Goal: Task Accomplishment & Management: Manage account settings

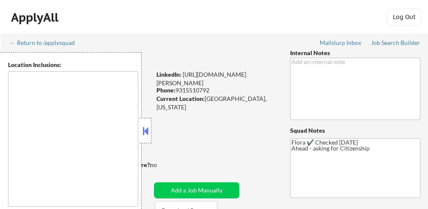
select select ""pending""
click at [146, 134] on button at bounding box center [145, 130] width 9 height 13
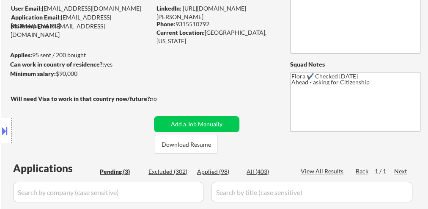
scroll to position [68, 0]
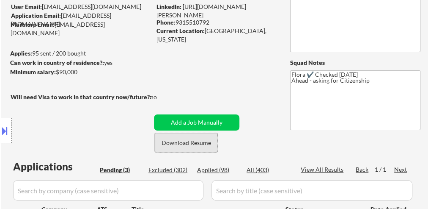
click at [188, 146] on button "Download Resume" at bounding box center [186, 142] width 63 height 19
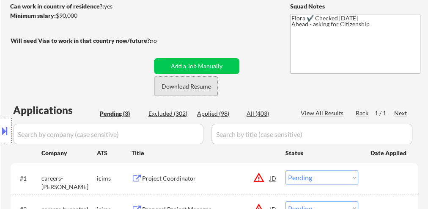
scroll to position [169, 0]
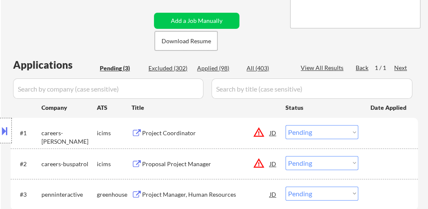
click at [187, 136] on div "Project Coordinator" at bounding box center [206, 133] width 128 height 8
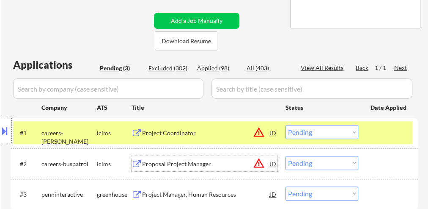
click at [179, 157] on div "Proposal Project Manager" at bounding box center [206, 163] width 128 height 15
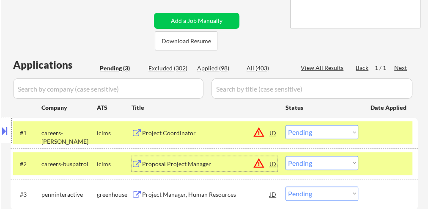
click at [214, 195] on div "Project Manager, Human Resources" at bounding box center [206, 194] width 128 height 8
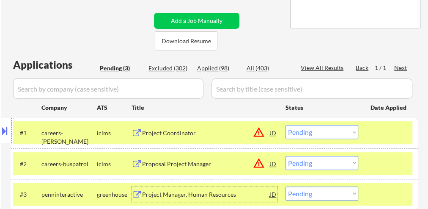
click at [301, 134] on select "Choose an option... Pending Applied Excluded (Questions) Excluded (Expired) Exc…" at bounding box center [322, 132] width 73 height 14
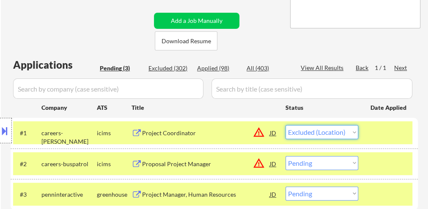
click at [286, 125] on select "Choose an option... Pending Applied Excluded (Questions) Excluded (Expired) Exc…" at bounding box center [322, 132] width 73 height 14
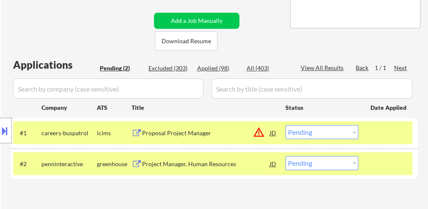
click at [304, 135] on select "Choose an option... Pending Applied Excluded (Questions) Excluded (Expired) Exc…" at bounding box center [322, 132] width 73 height 14
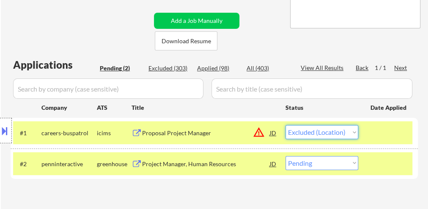
click at [286, 125] on select "Choose an option... Pending Applied Excluded (Questions) Excluded (Expired) Exc…" at bounding box center [322, 132] width 73 height 14
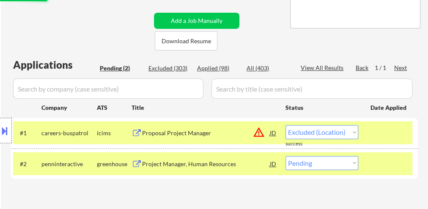
select select ""pending""
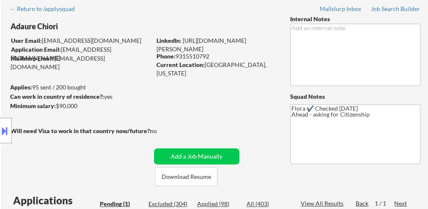
scroll to position [34, 0]
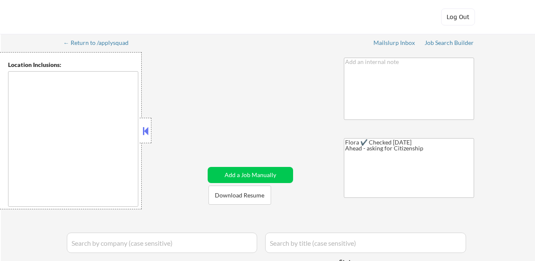
select select ""pending""
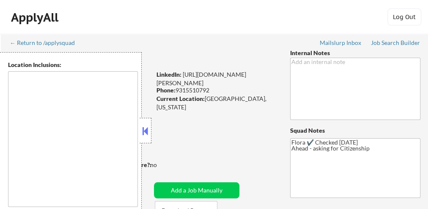
click at [148, 131] on button at bounding box center [145, 130] width 9 height 13
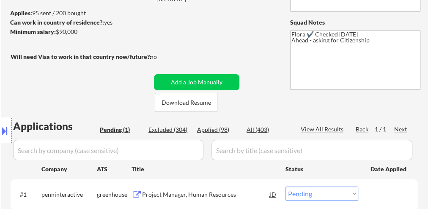
scroll to position [169, 0]
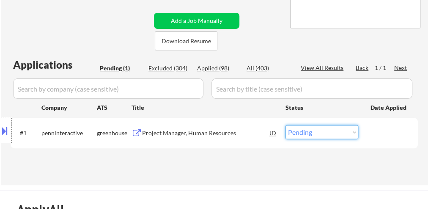
click at [308, 135] on select "Choose an option... Pending Applied Excluded (Questions) Excluded (Expired) Exc…" at bounding box center [322, 132] width 73 height 14
select select ""excluded__salary_""
click at [286, 125] on select "Choose an option... Pending Applied Excluded (Questions) Excluded (Expired) Exc…" at bounding box center [322, 132] width 73 height 14
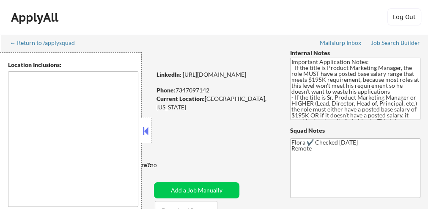
click at [146, 129] on button at bounding box center [145, 130] width 9 height 13
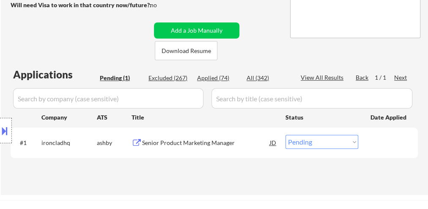
scroll to position [169, 0]
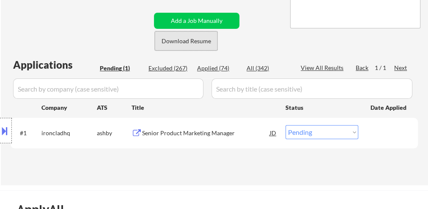
click at [168, 39] on button "Download Resume" at bounding box center [186, 40] width 63 height 19
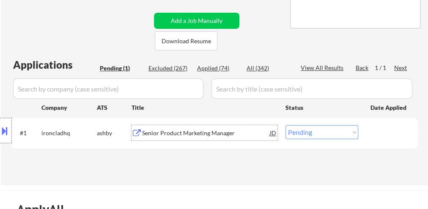
click at [187, 128] on div "Senior Product Marketing Manager" at bounding box center [206, 132] width 128 height 15
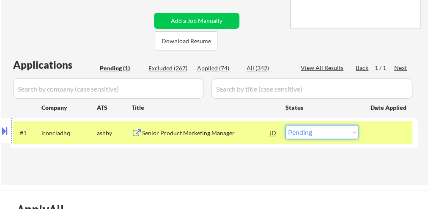
click at [317, 132] on select "Choose an option... Pending Applied Excluded (Questions) Excluded (Expired) Exc…" at bounding box center [322, 132] width 73 height 14
select select ""excluded__salary_""
click at [286, 125] on select "Choose an option... Pending Applied Excluded (Questions) Excluded (Expired) Exc…" at bounding box center [322, 132] width 73 height 14
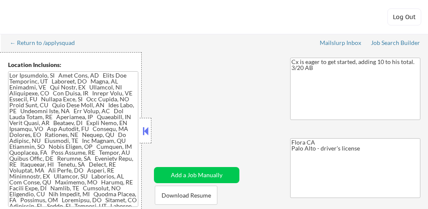
select select ""pending""
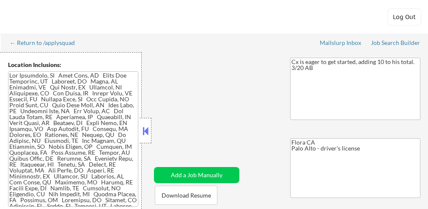
select select ""pending""
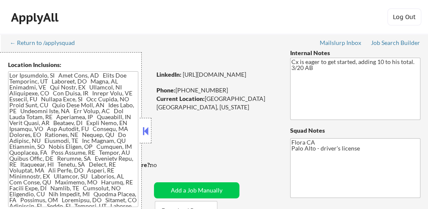
click at [146, 132] on button at bounding box center [145, 130] width 9 height 13
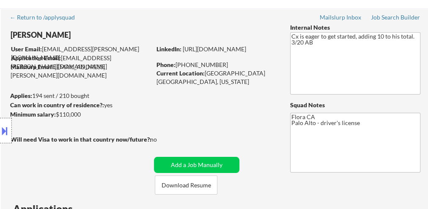
scroll to position [102, 0]
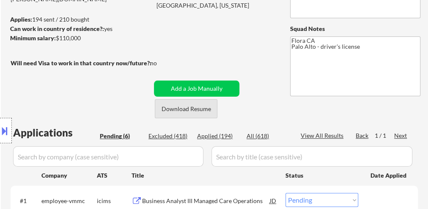
click at [205, 111] on button "Download Resume" at bounding box center [186, 108] width 63 height 19
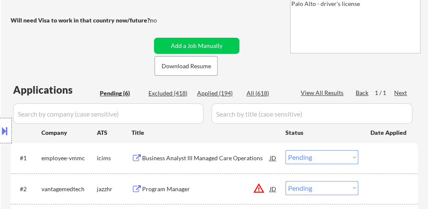
scroll to position [203, 0]
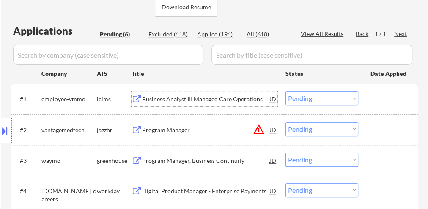
click at [202, 96] on div "Business Analyst III Managed Care Operations" at bounding box center [206, 99] width 128 height 8
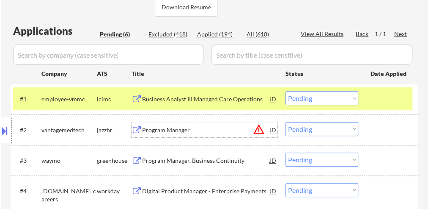
click at [157, 132] on div "Program Manager" at bounding box center [206, 130] width 128 height 8
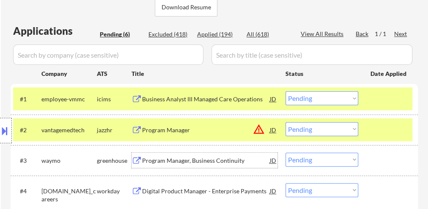
click at [193, 157] on div "Program Manager, Business Continuity" at bounding box center [206, 160] width 128 height 8
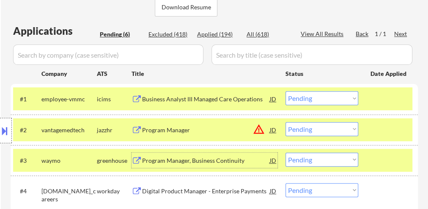
click at [308, 160] on select "Choose an option... Pending Applied Excluded (Questions) Excluded (Expired) Exc…" at bounding box center [322, 159] width 73 height 14
click at [286, 152] on select "Choose an option... Pending Applied Excluded (Questions) Excluded (Expired) Exc…" at bounding box center [322, 159] width 73 height 14
select select ""pending""
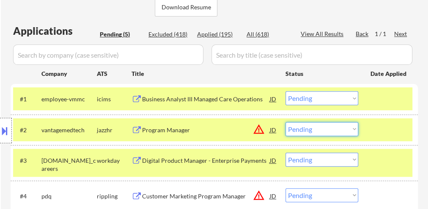
click at [327, 132] on select "Choose an option... Pending Applied Excluded (Questions) Excluded (Expired) Exc…" at bounding box center [322, 129] width 73 height 14
click at [286, 122] on select "Choose an option... Pending Applied Excluded (Questions) Excluded (Expired) Exc…" at bounding box center [322, 129] width 73 height 14
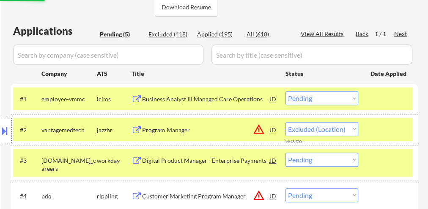
select select ""pending""
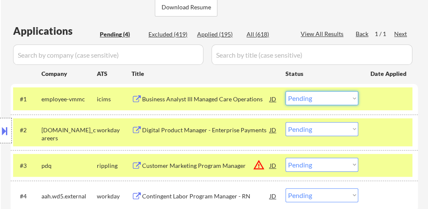
click at [311, 99] on select "Choose an option... Pending Applied Excluded (Questions) Excluded (Expired) Exc…" at bounding box center [322, 98] width 73 height 14
click at [286, 91] on select "Choose an option... Pending Applied Excluded (Questions) Excluded (Expired) Exc…" at bounding box center [322, 98] width 73 height 14
select select ""pending""
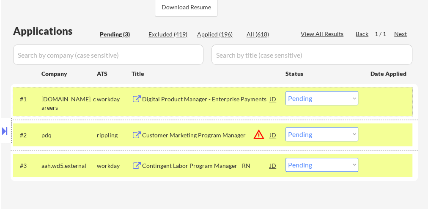
click at [377, 104] on div at bounding box center [389, 98] width 37 height 15
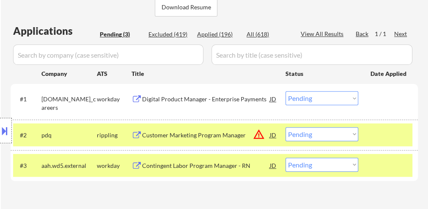
click at [377, 137] on div at bounding box center [389, 134] width 37 height 15
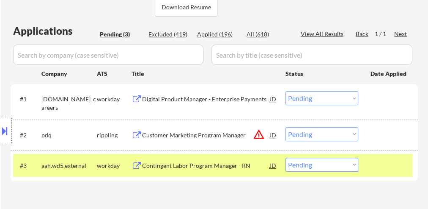
click at [367, 170] on div "#3 aah.wd5.external workday Contingent Labor Program Manager - RN JD warning_am…" at bounding box center [212, 165] width 399 height 23
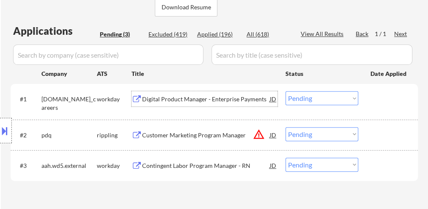
click at [215, 96] on div "Digital Product Manager - Enterprise Payments" at bounding box center [206, 99] width 128 height 8
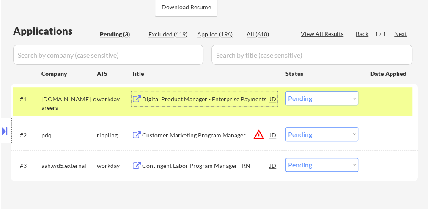
click at [213, 138] on div "Customer Marketing Program Manager" at bounding box center [206, 135] width 128 height 8
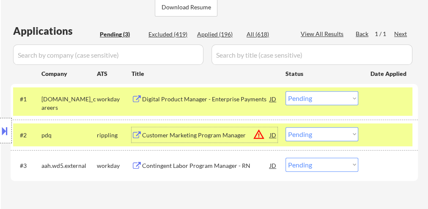
click at [209, 167] on div "Contingent Labor Program Manager - RN" at bounding box center [206, 165] width 128 height 8
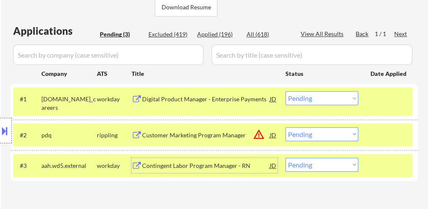
click at [332, 164] on select "Choose an option... Pending Applied Excluded (Questions) Excluded (Expired) Exc…" at bounding box center [322, 164] width 73 height 14
select select ""excluded__bad_match_""
click at [286, 157] on select "Choose an option... Pending Applied Excluded (Questions) Excluded (Expired) Exc…" at bounding box center [322, 164] width 73 height 14
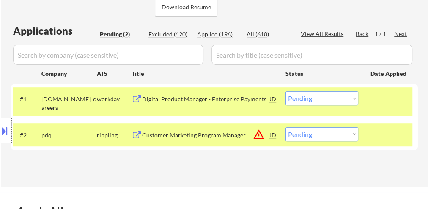
click at [308, 99] on select "Choose an option... Pending Applied Excluded (Questions) Excluded (Expired) Exc…" at bounding box center [322, 98] width 73 height 14
click at [286, 91] on select "Choose an option... Pending Applied Excluded (Questions) Excluded (Expired) Exc…" at bounding box center [322, 98] width 73 height 14
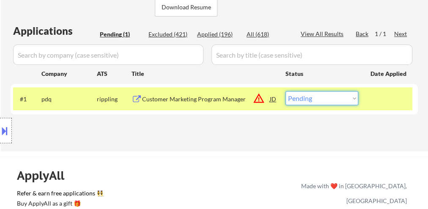
click at [306, 102] on select "Choose an option... Pending Applied Excluded (Questions) Excluded (Expired) Exc…" at bounding box center [322, 98] width 73 height 14
select select ""excluded__location_""
click at [286, 91] on select "Choose an option... Pending Applied Excluded (Questions) Excluded (Expired) Exc…" at bounding box center [322, 98] width 73 height 14
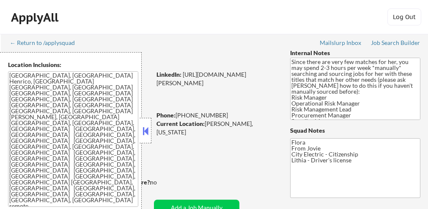
select select ""pending""
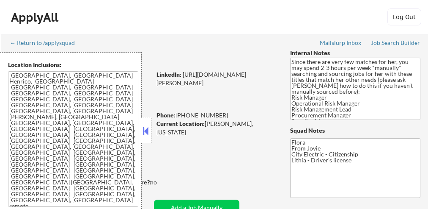
select select ""pending""
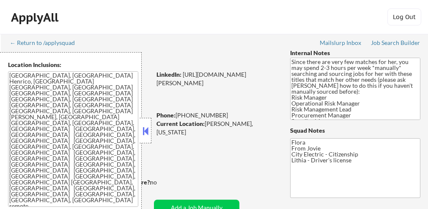
select select ""pending""
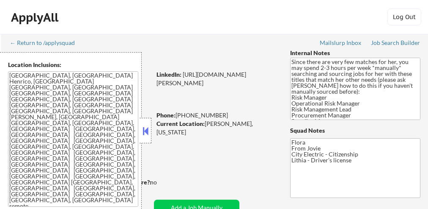
select select ""pending""
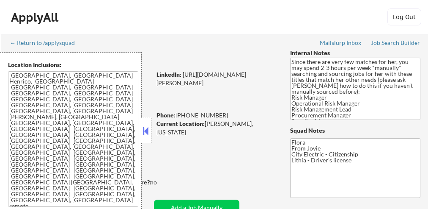
select select ""pending""
click at [145, 127] on button at bounding box center [145, 130] width 9 height 13
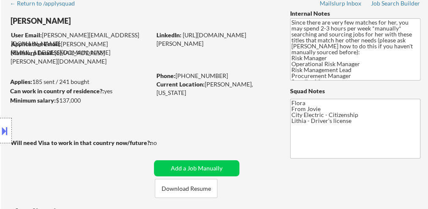
scroll to position [102, 0]
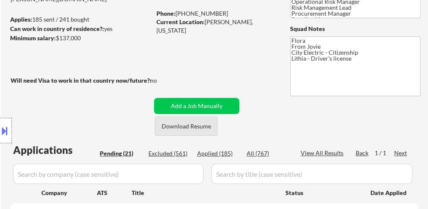
click at [195, 126] on button "Download Resume" at bounding box center [186, 125] width 63 height 19
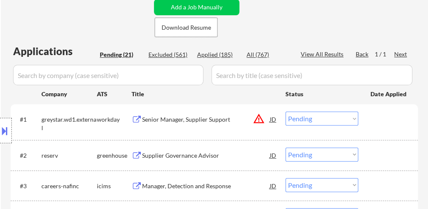
scroll to position [203, 0]
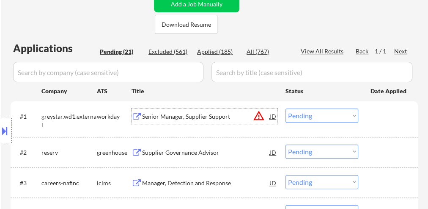
click at [199, 116] on div "Senior Manager, Supplier Support" at bounding box center [206, 116] width 128 height 8
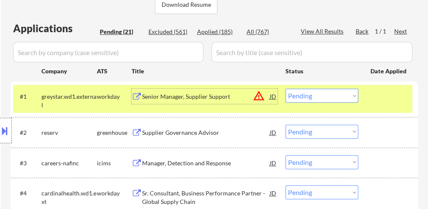
scroll to position [237, 0]
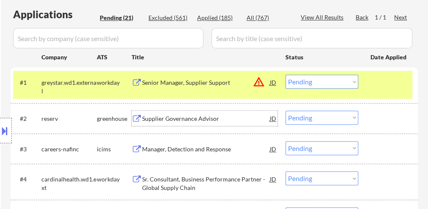
click at [195, 116] on div "Supplier Governance Advisor" at bounding box center [206, 118] width 128 height 8
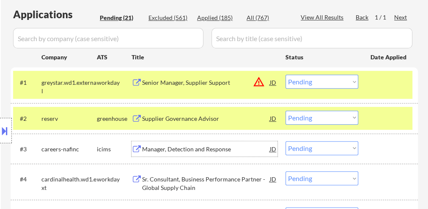
click at [191, 145] on div "Manager, Detection and Response" at bounding box center [206, 149] width 128 height 8
